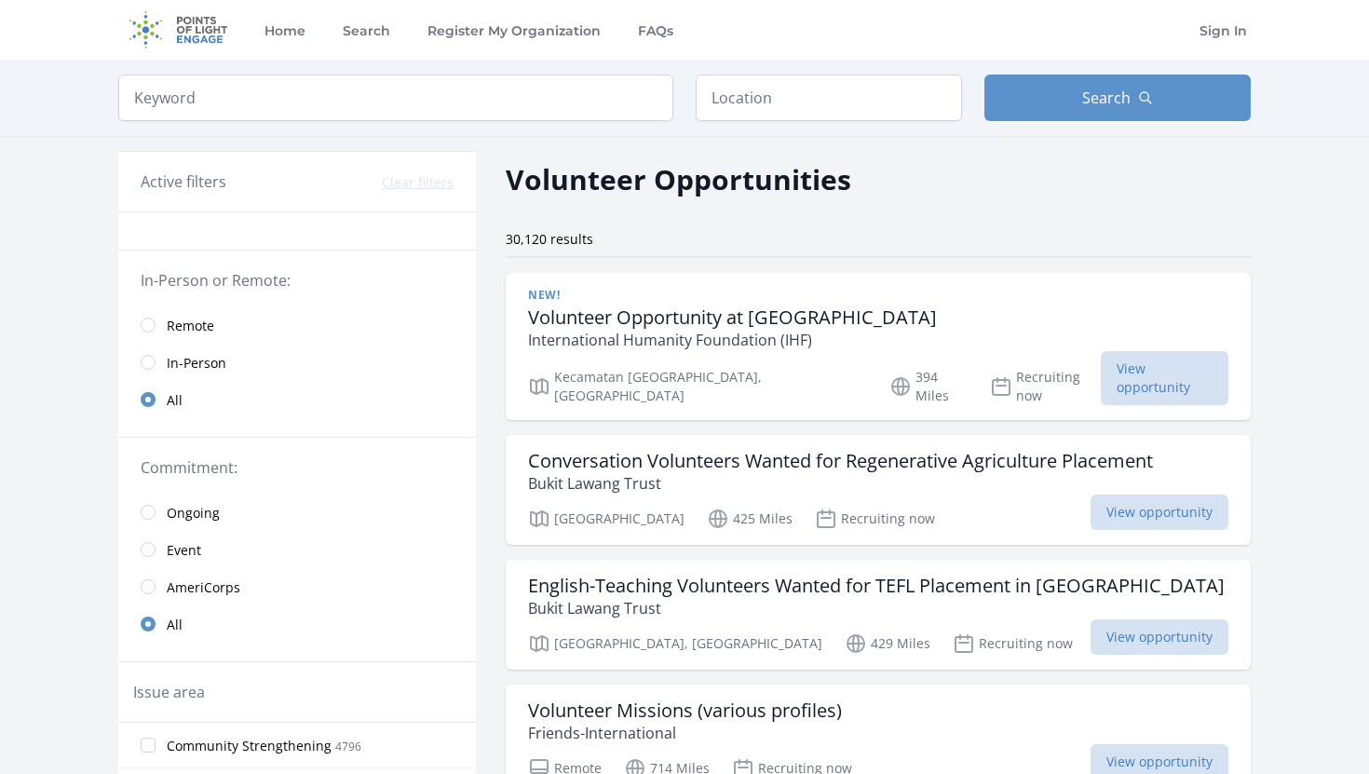
click at [148, 333] on link "Remote" at bounding box center [297, 324] width 358 height 37
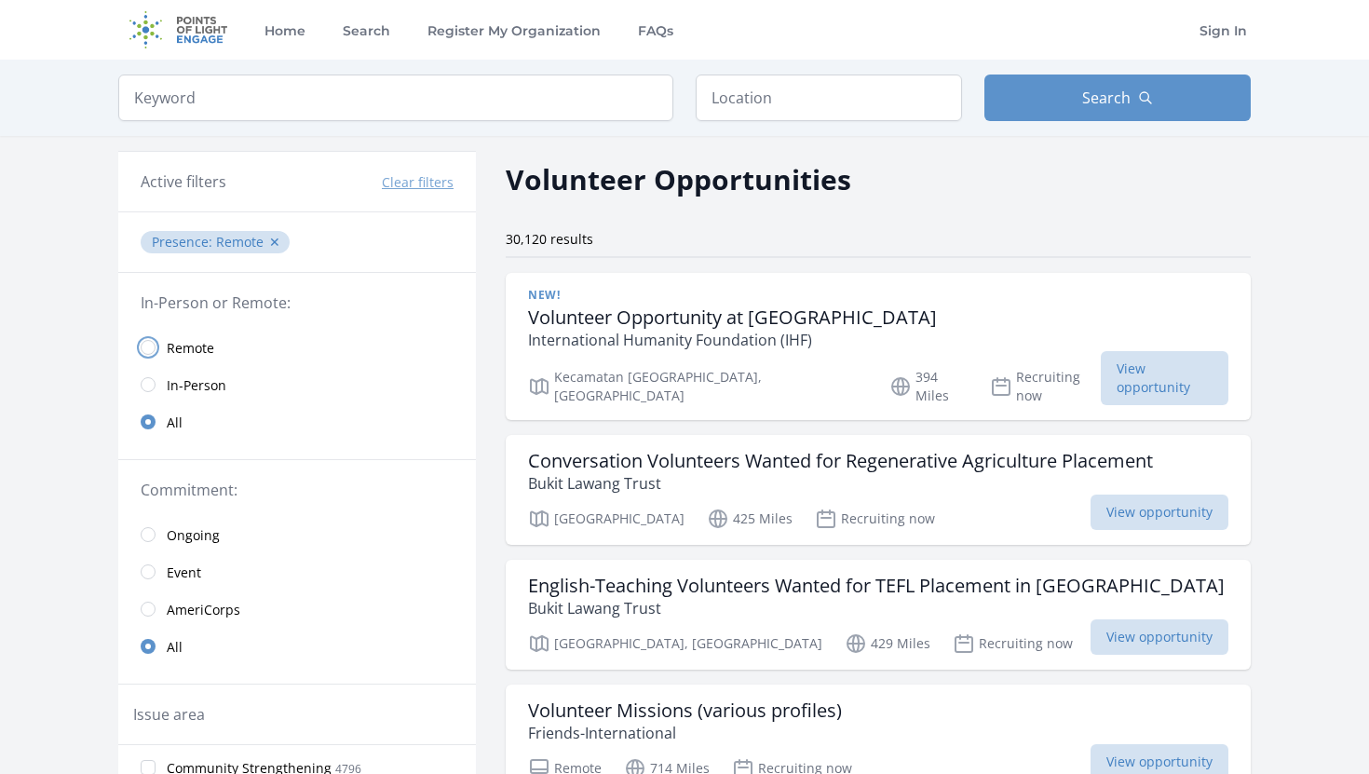
click at [150, 344] on input "radio" at bounding box center [148, 347] width 15 height 15
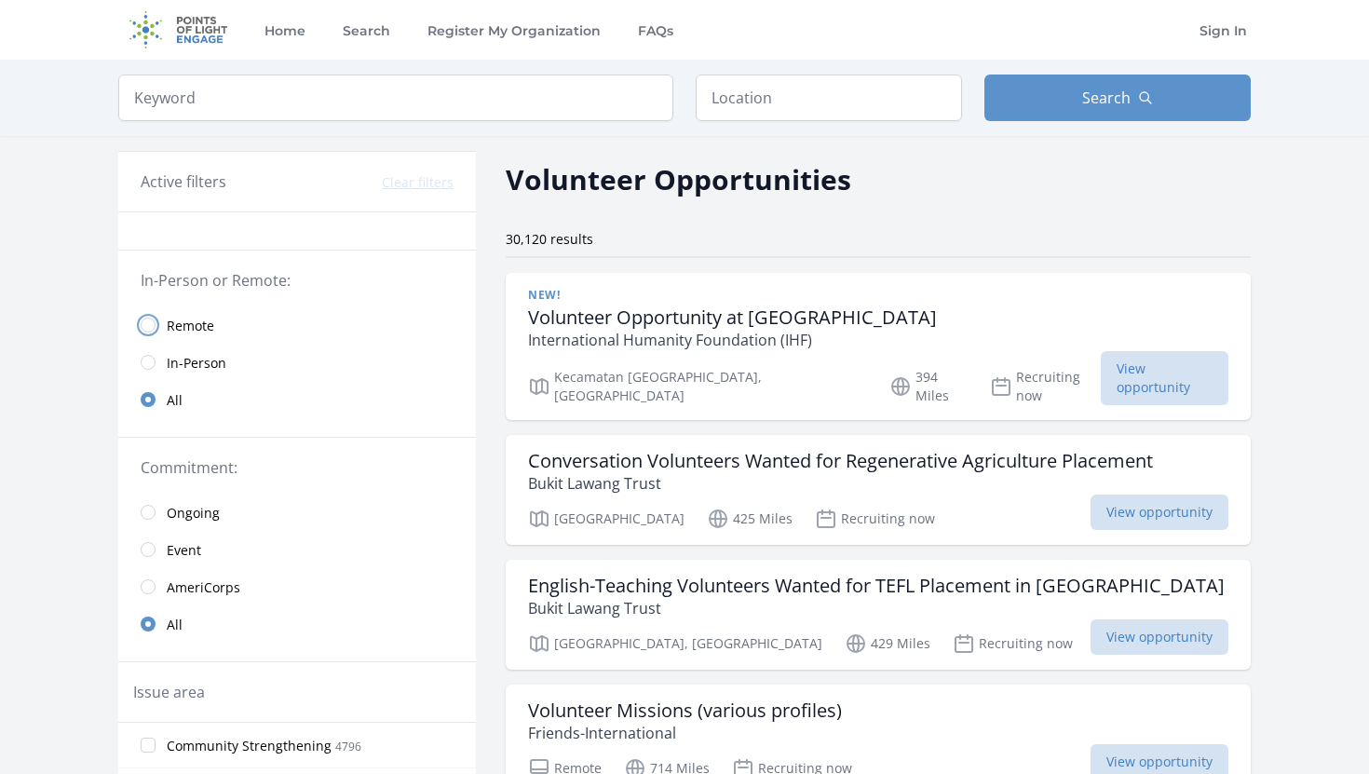
click at [148, 331] on input "radio" at bounding box center [148, 325] width 15 height 15
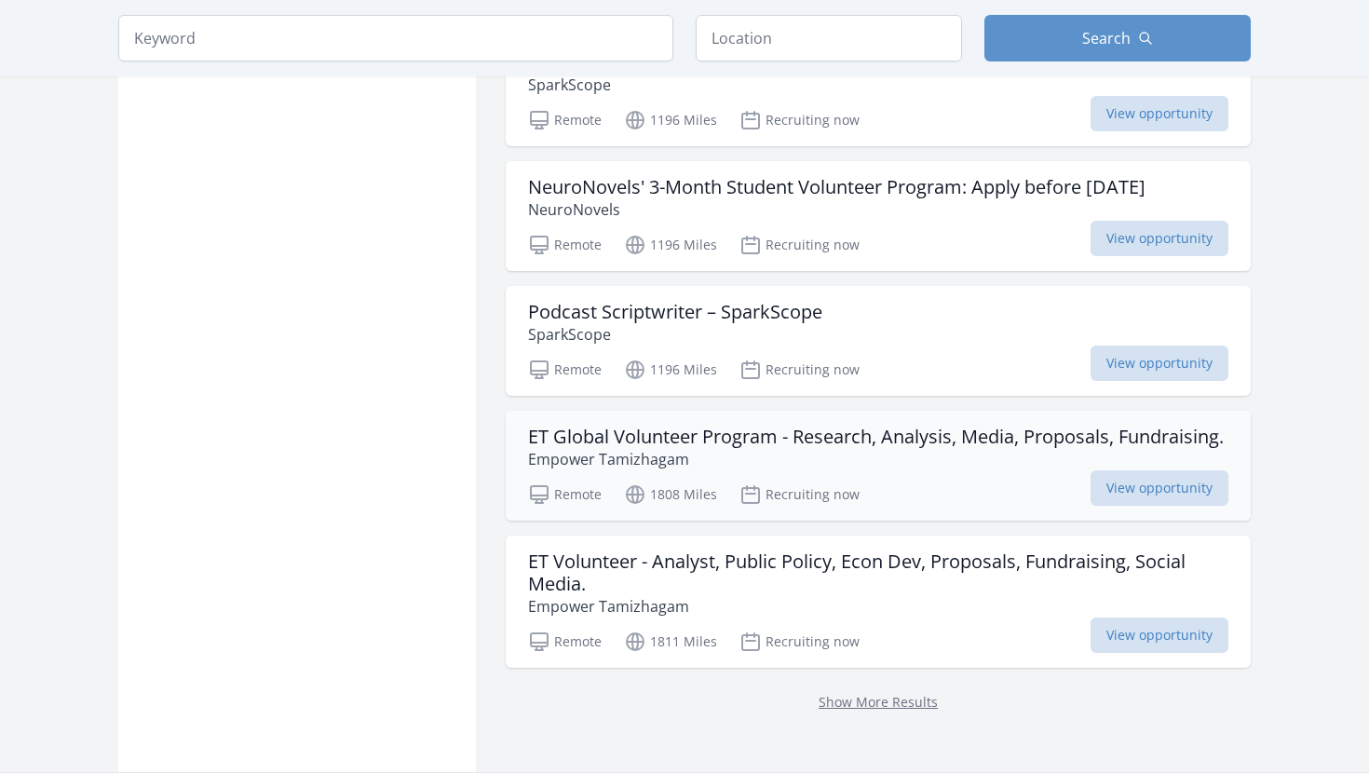
scroll to position [2204, 0]
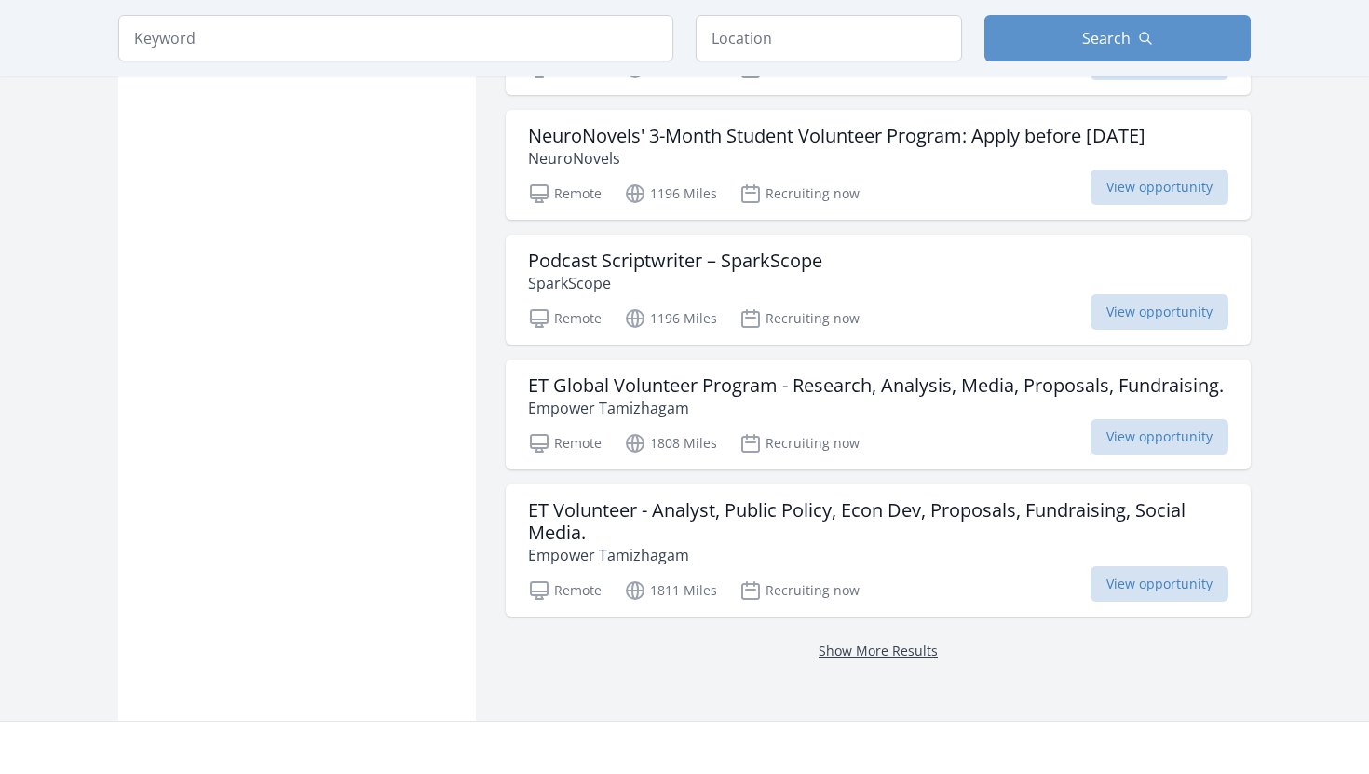
click at [850, 654] on link "Show More Results" at bounding box center [878, 651] width 119 height 18
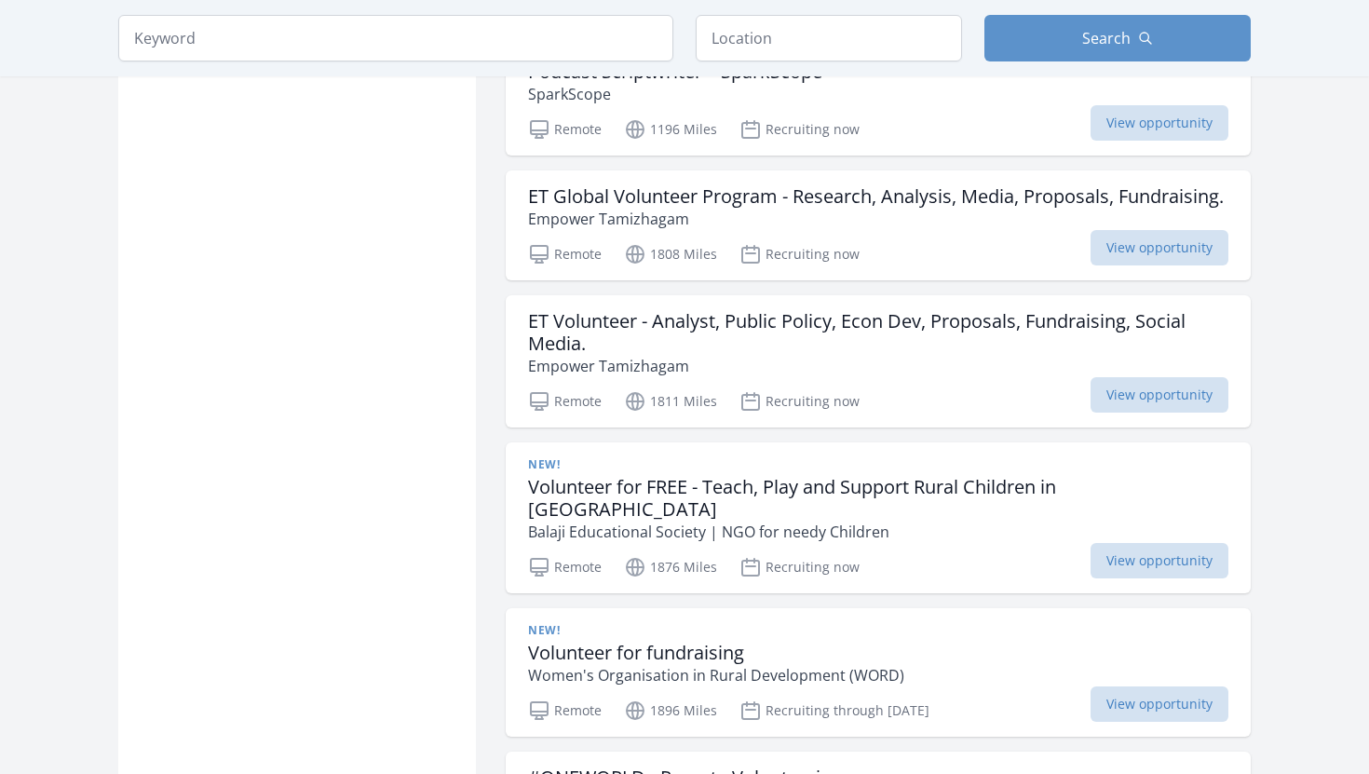
scroll to position [2439, 0]
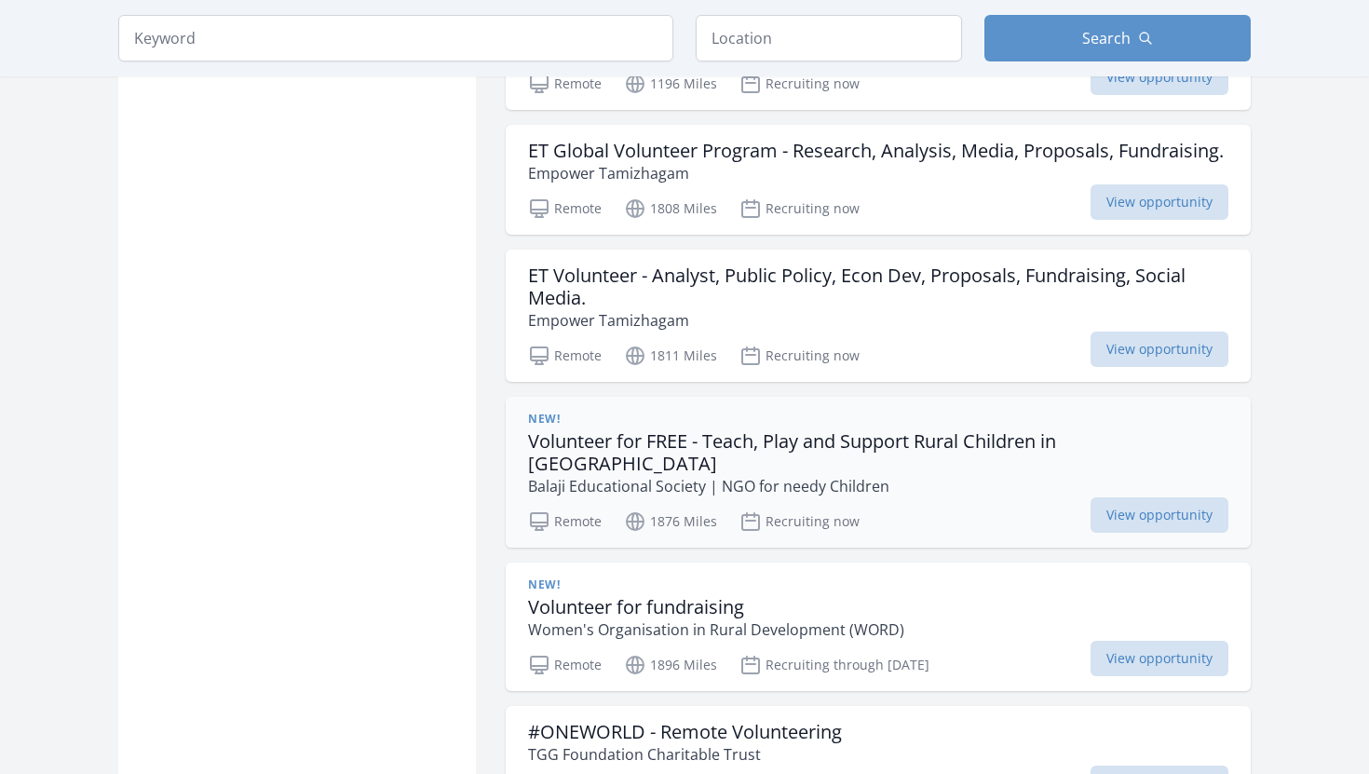
click at [914, 474] on div "New! Volunteer for FREE - Teach, Play and Support Rural Children in India Balaj…" at bounding box center [878, 472] width 745 height 151
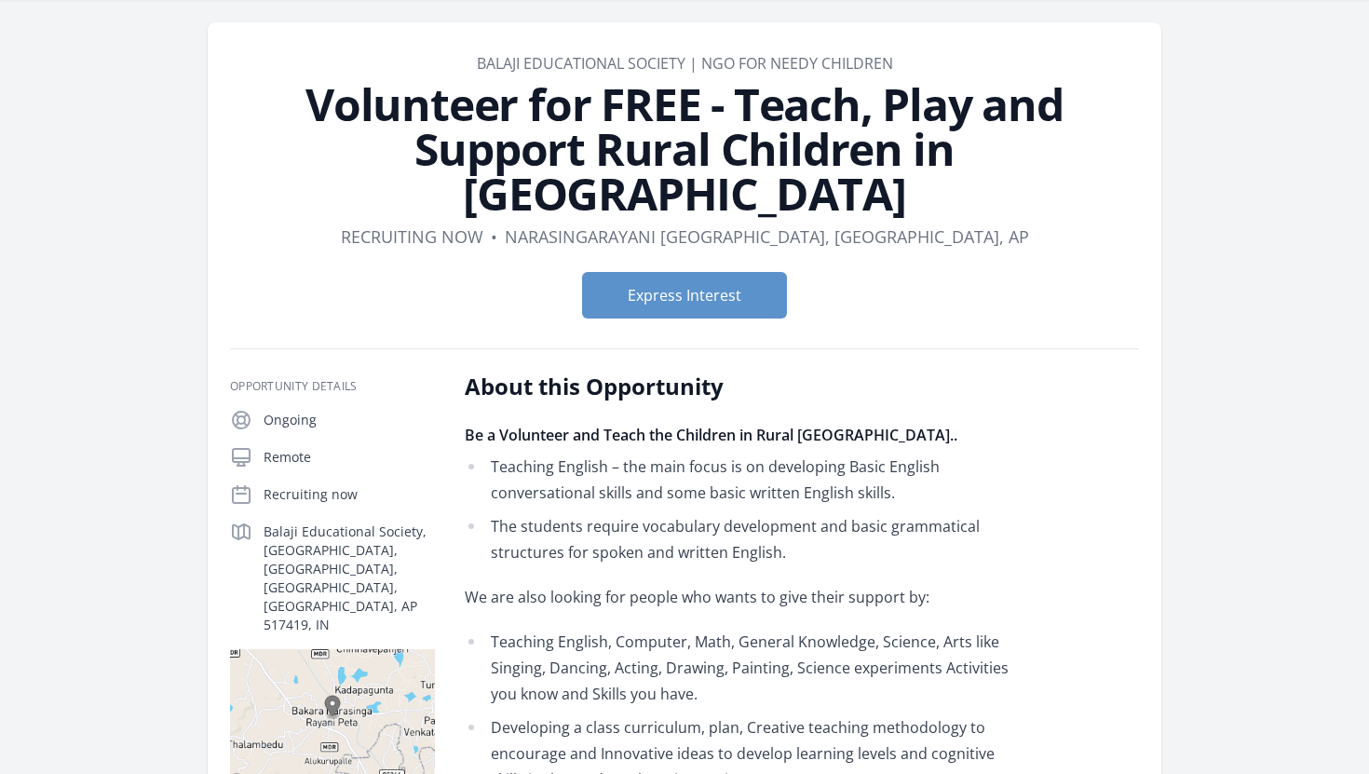
scroll to position [56, 0]
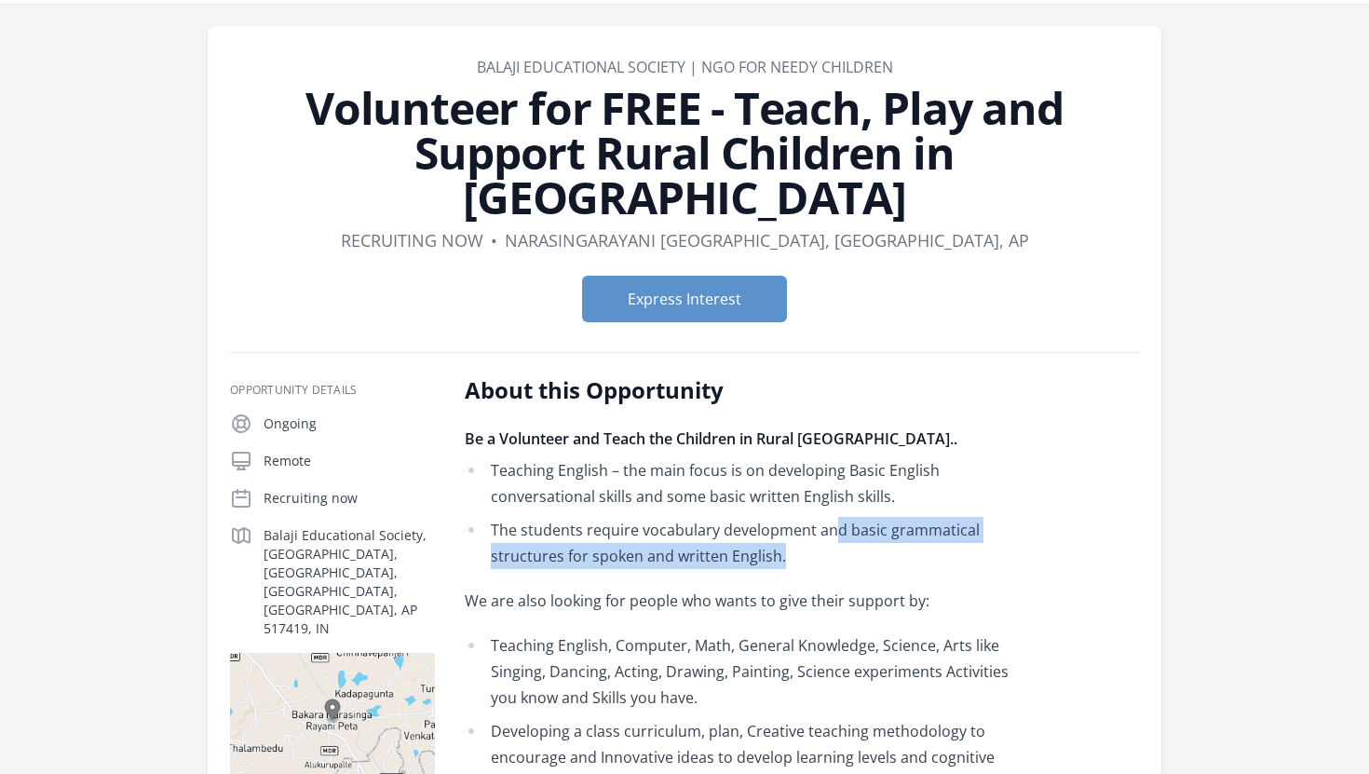
drag, startPoint x: 834, startPoint y: 480, endPoint x: 854, endPoint y: 513, distance: 38.8
click at [854, 517] on li "The students require vocabulary development and basic grammatical structures fo…" at bounding box center [737, 543] width 545 height 52
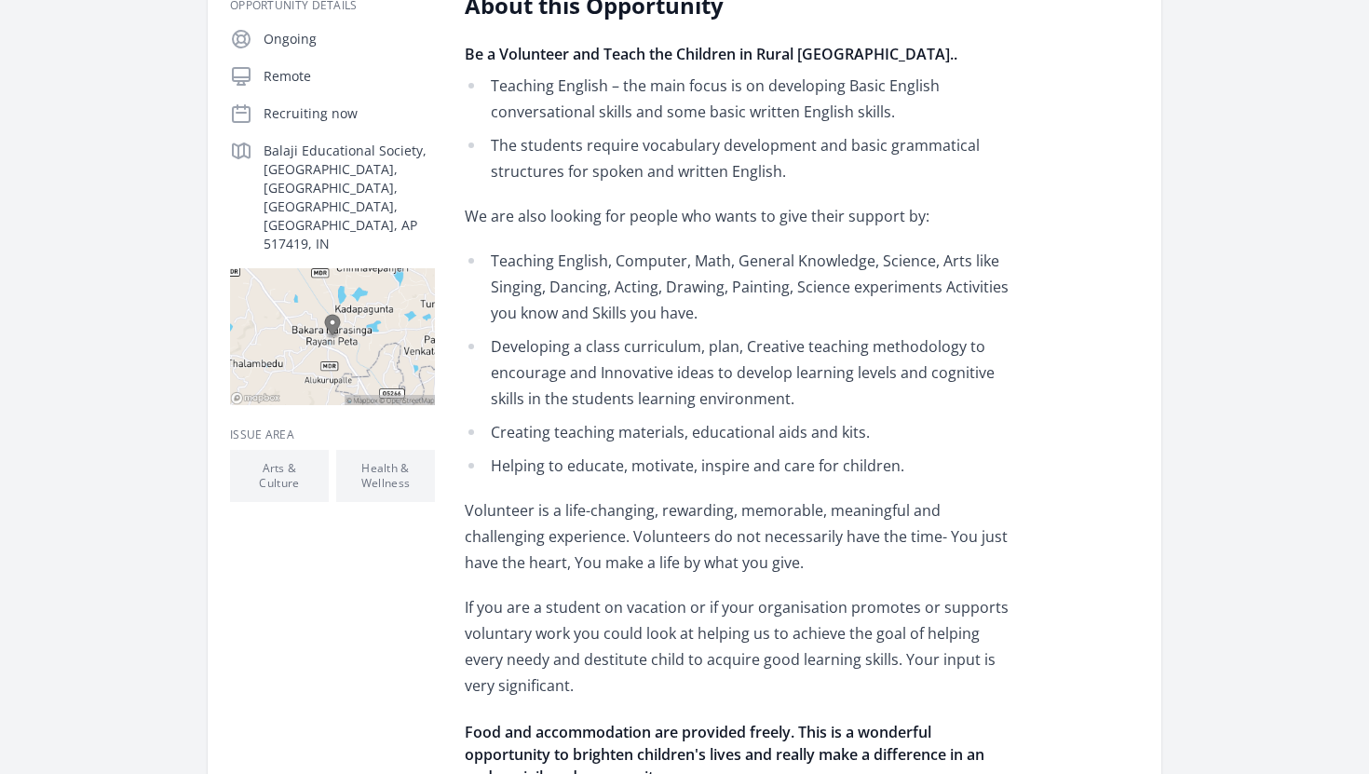
scroll to position [698, 0]
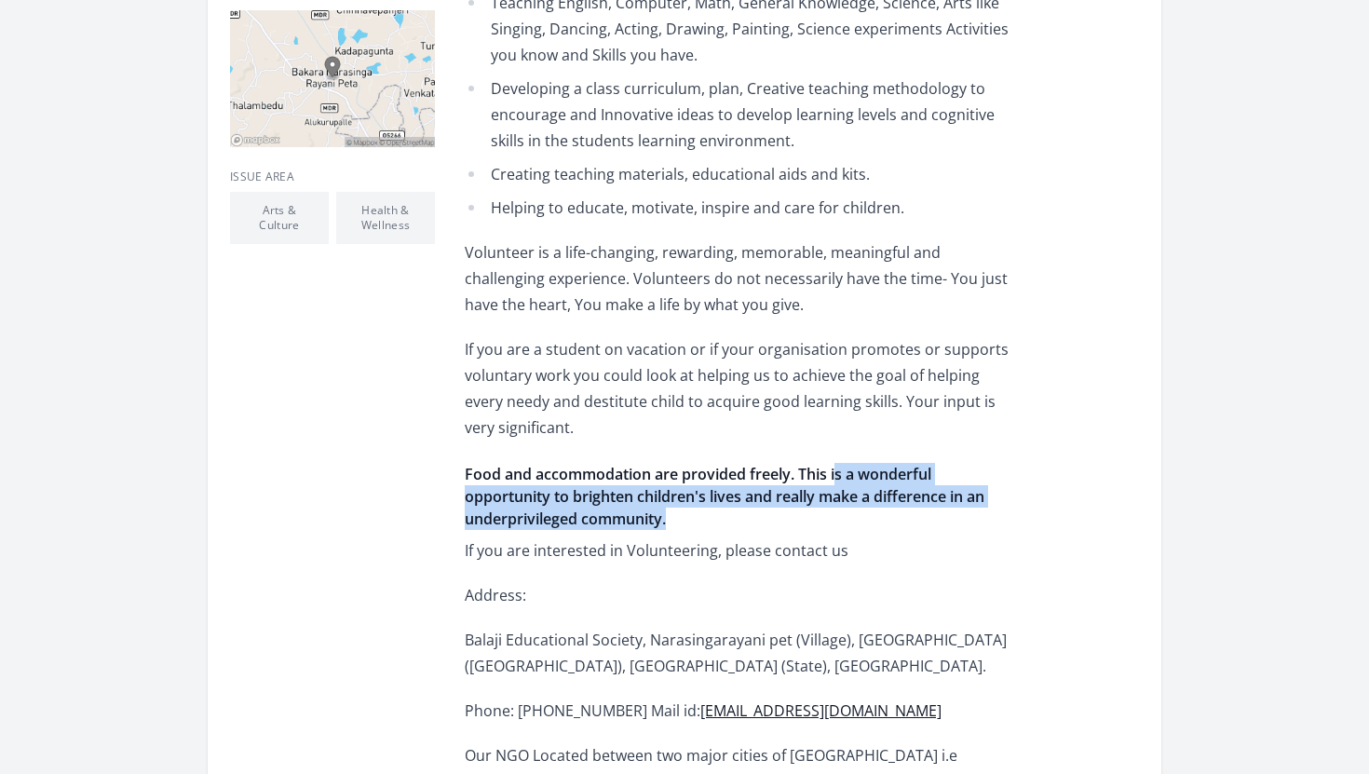
drag, startPoint x: 837, startPoint y: 427, endPoint x: 860, endPoint y: 475, distance: 52.9
click at [860, 475] on h4 "Food and accommodation are provided freely. This is a wonderful opportunity to …" at bounding box center [737, 496] width 545 height 67
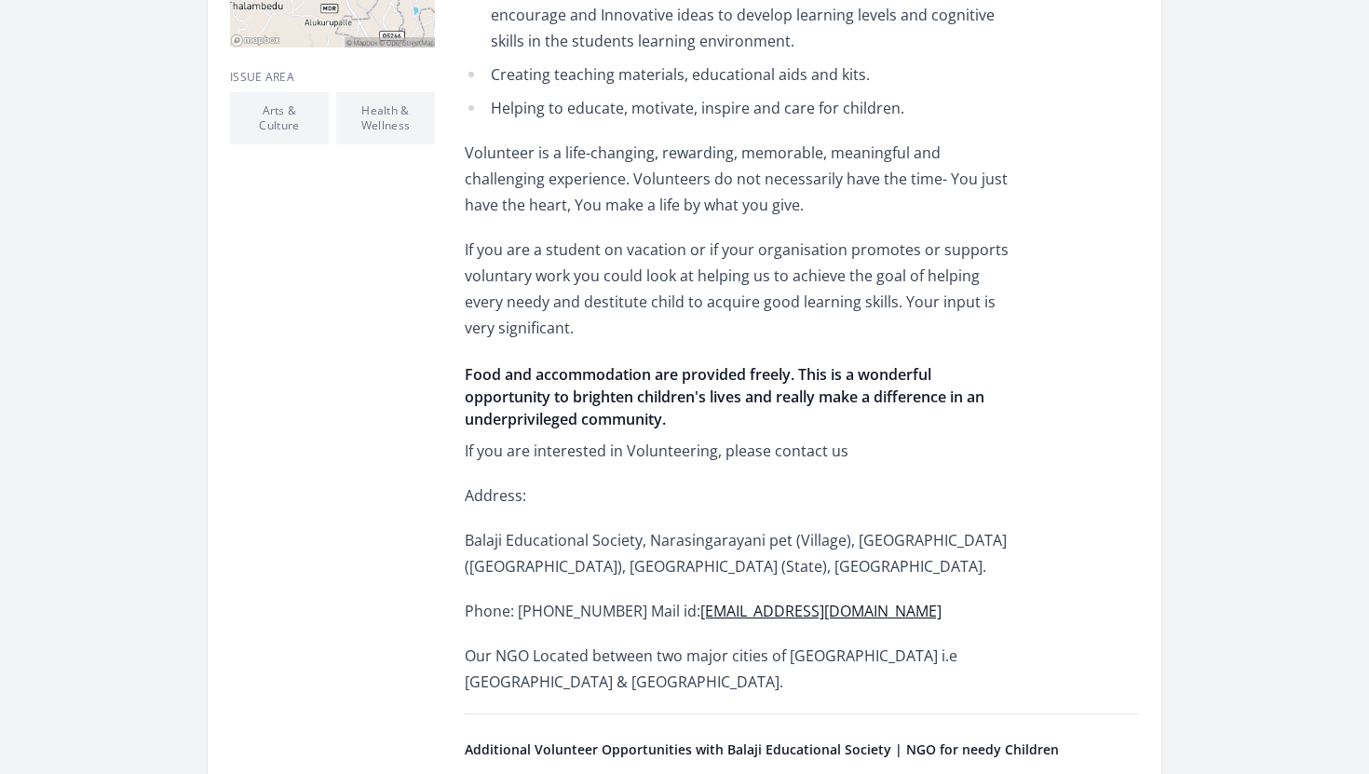
scroll to position [809, 0]
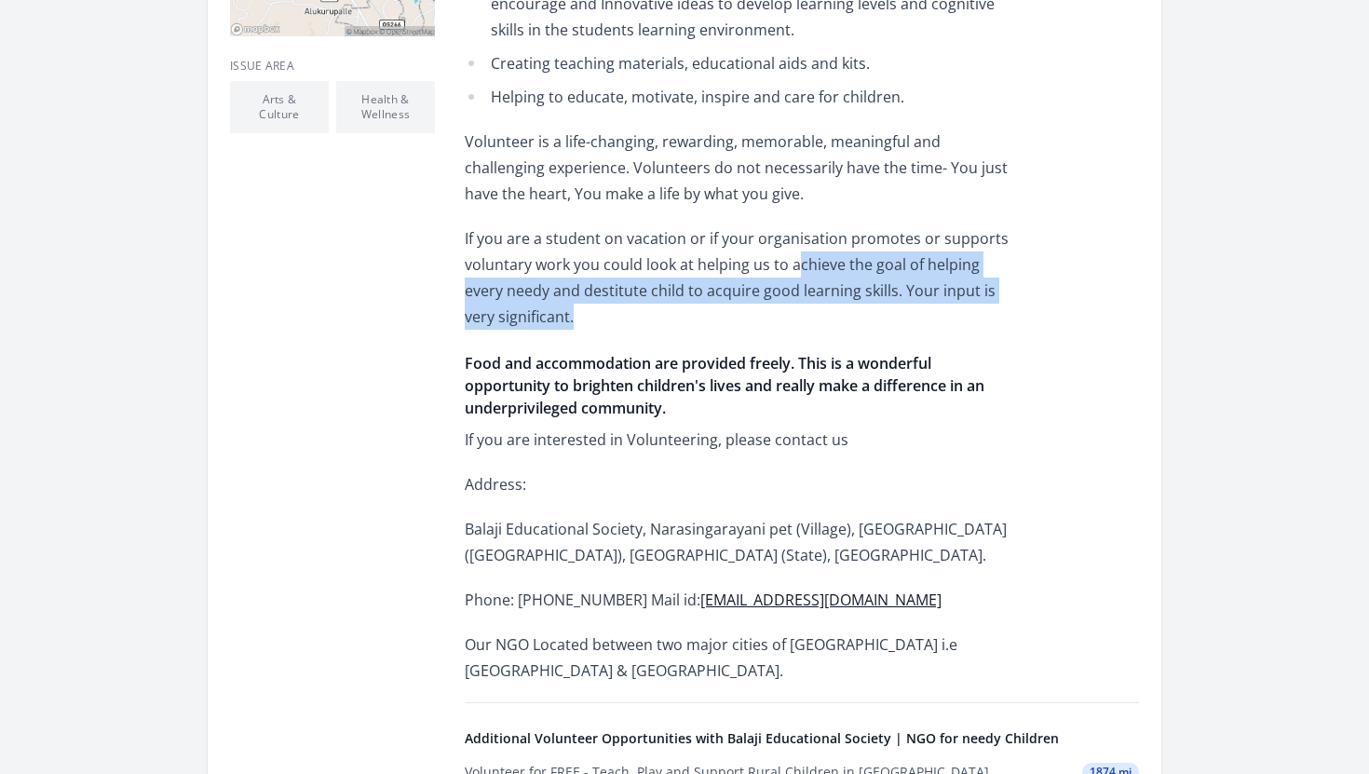
drag, startPoint x: 792, startPoint y: 226, endPoint x: 821, endPoint y: 273, distance: 54.8
click at [822, 273] on p "If you are a student on vacation or if your organisation promotes or supports v…" at bounding box center [737, 277] width 545 height 104
click at [821, 273] on p "If you are a student on vacation or if your organisation promotes or supports v…" at bounding box center [737, 277] width 545 height 104
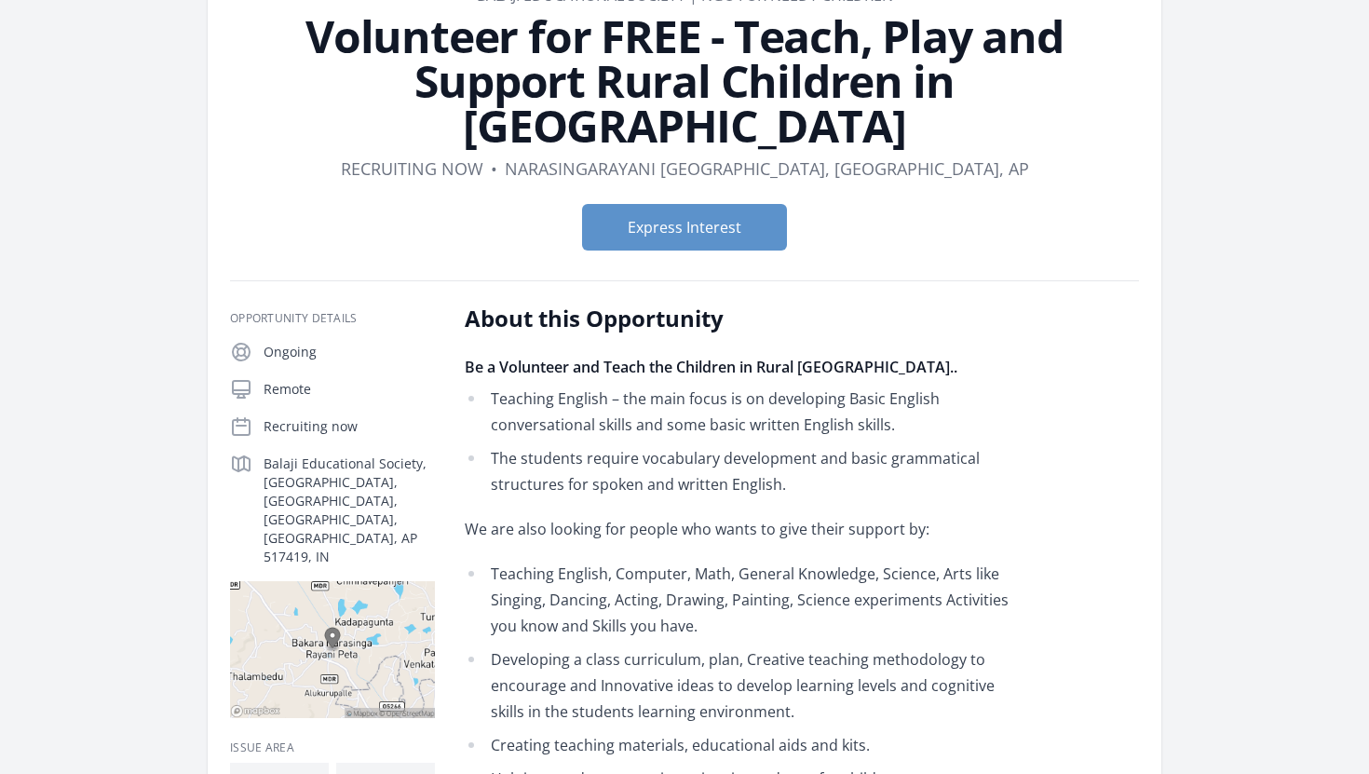
scroll to position [0, 0]
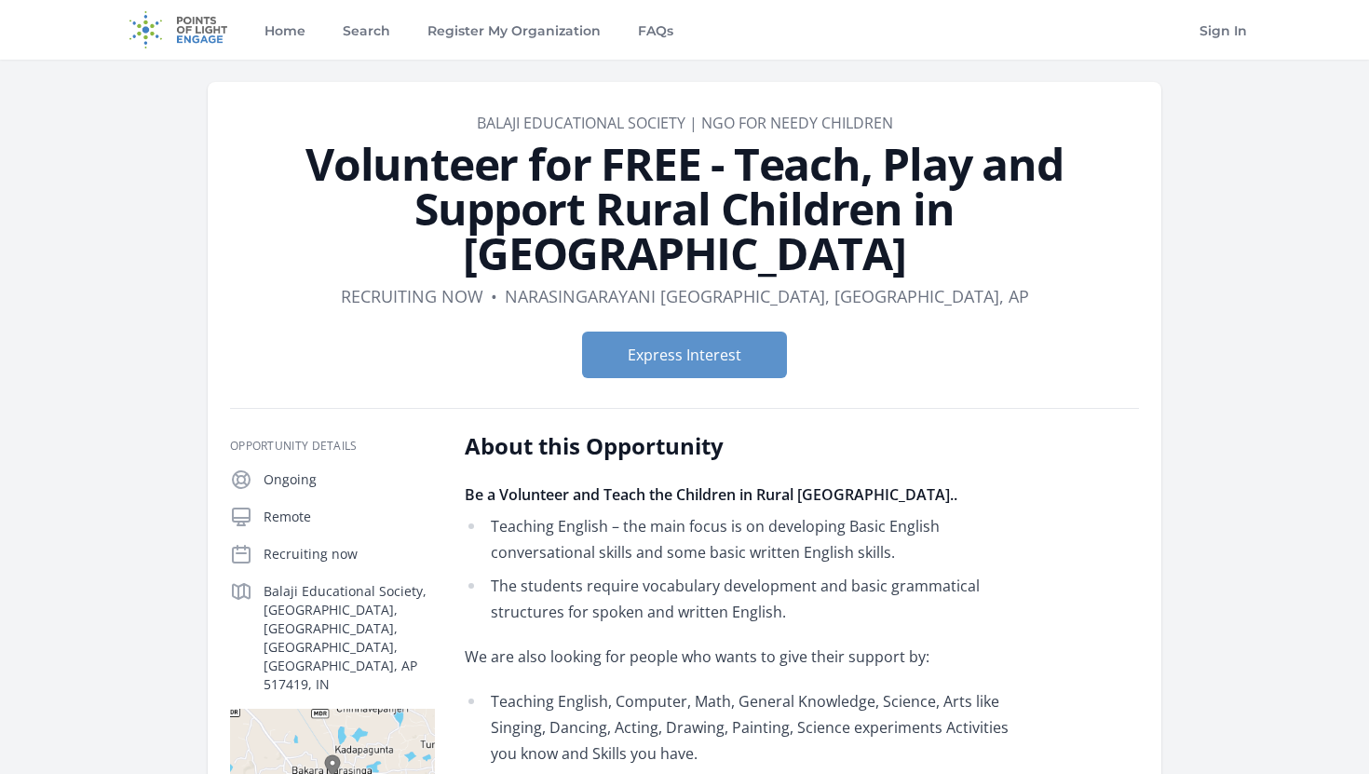
click at [291, 508] on p "Remote" at bounding box center [349, 517] width 171 height 19
click at [287, 508] on p "Remote" at bounding box center [349, 517] width 171 height 19
click at [602, 332] on button "Express Interest" at bounding box center [684, 355] width 205 height 47
